Goal: Task Accomplishment & Management: Use online tool/utility

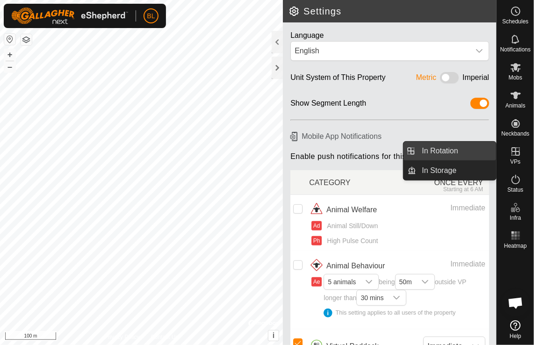
click at [445, 151] on link "In Rotation" at bounding box center [457, 151] width 80 height 19
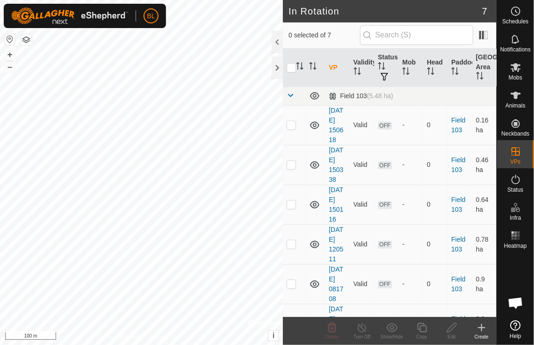
click at [483, 330] on icon at bounding box center [481, 327] width 11 height 11
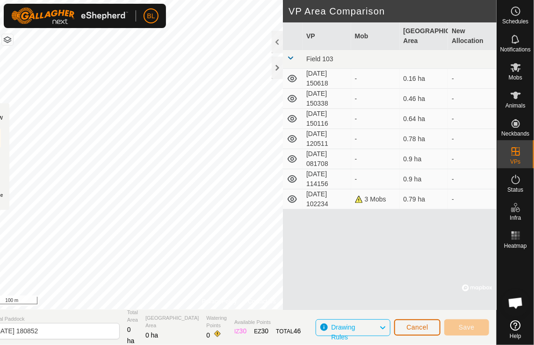
click at [411, 326] on span "Cancel" at bounding box center [417, 327] width 22 height 7
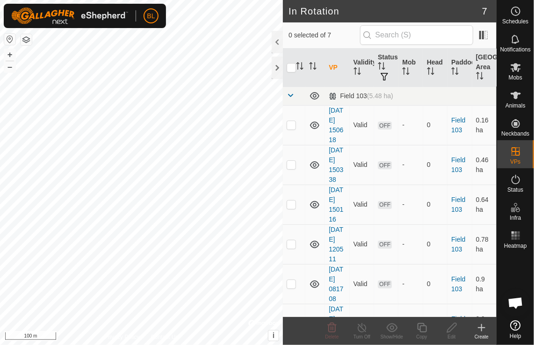
click at [482, 328] on icon at bounding box center [482, 328] width 0 height 7
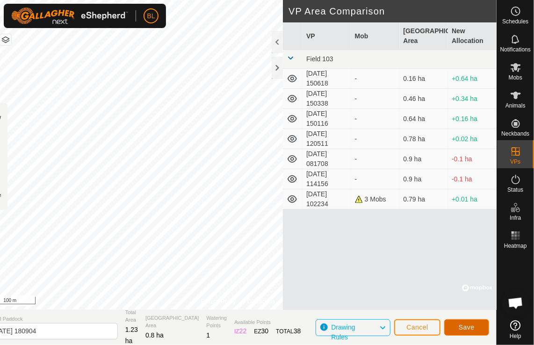
click at [457, 328] on button "Save" at bounding box center [466, 327] width 45 height 16
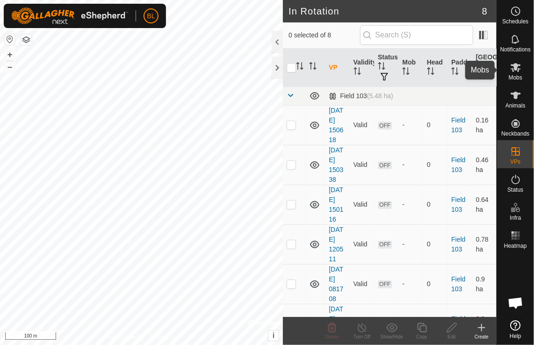
click at [519, 73] on es-mob-svg-icon at bounding box center [515, 67] width 17 height 15
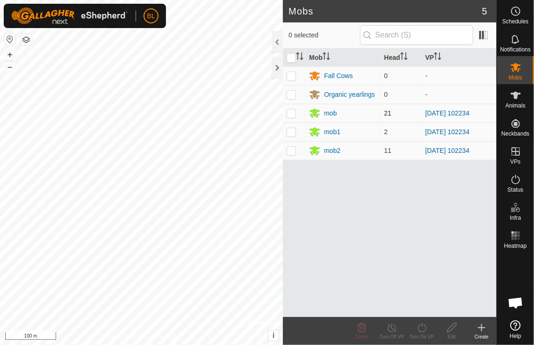
click at [294, 114] on p-checkbox at bounding box center [291, 112] width 9 height 7
checkbox input "true"
click at [292, 135] on p-checkbox at bounding box center [291, 131] width 9 height 7
checkbox input "true"
click at [291, 149] on p-checkbox at bounding box center [291, 150] width 9 height 7
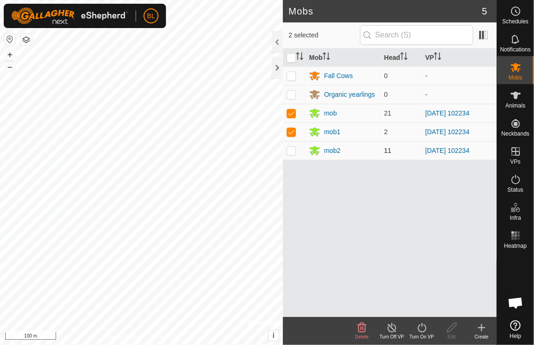
checkbox input "true"
click at [418, 326] on icon at bounding box center [422, 327] width 12 height 11
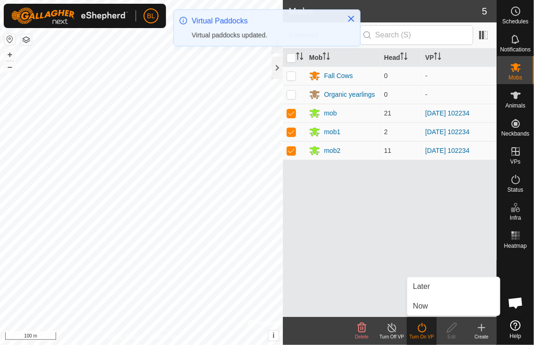
click at [420, 306] on link "Now" at bounding box center [453, 306] width 93 height 19
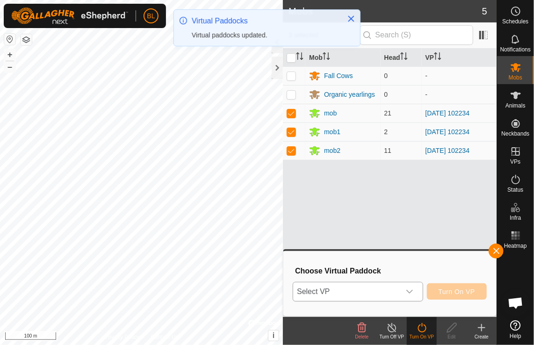
click at [410, 289] on icon "dropdown trigger" at bounding box center [409, 291] width 7 height 7
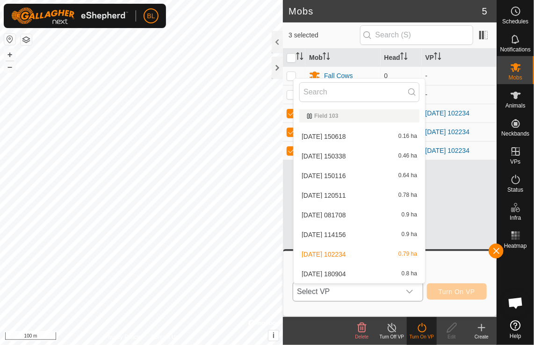
click at [324, 272] on li "[DATE] 180904 0.8 ha" at bounding box center [359, 274] width 131 height 19
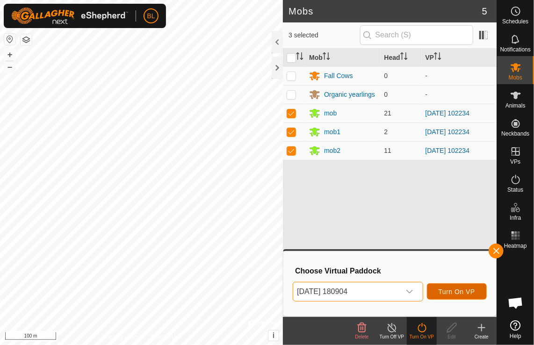
click at [464, 290] on span "Turn On VP" at bounding box center [457, 291] width 36 height 7
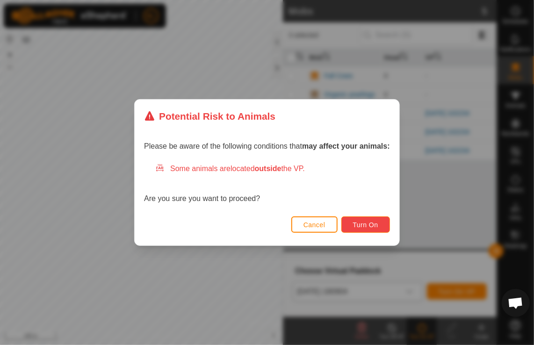
click at [351, 224] on button "Turn On" at bounding box center [365, 225] width 49 height 16
